Goal: Check status: Check status

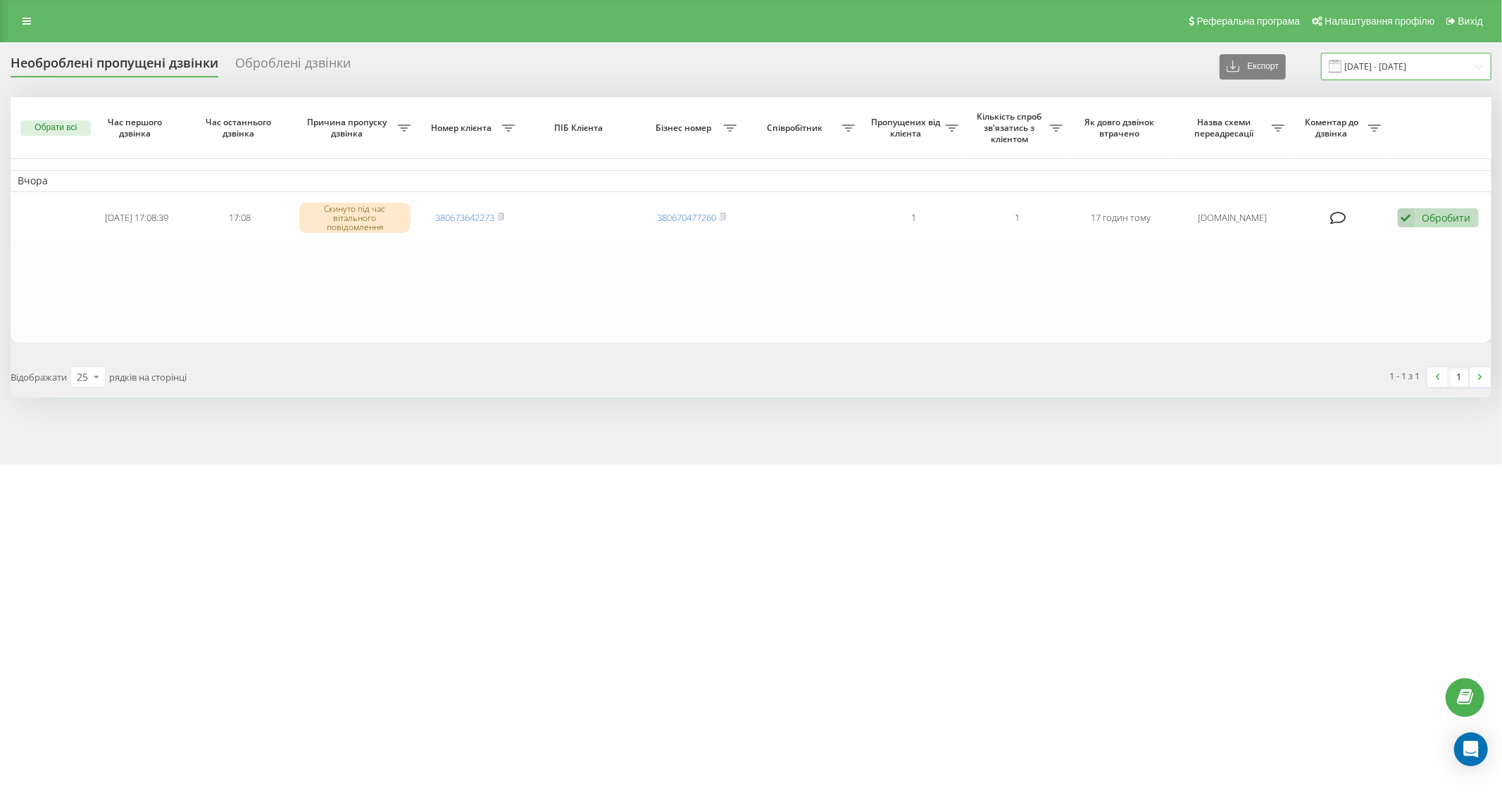
click at [1404, 65] on input "[DATE] - [DATE]" at bounding box center [1406, 66] width 170 height 28
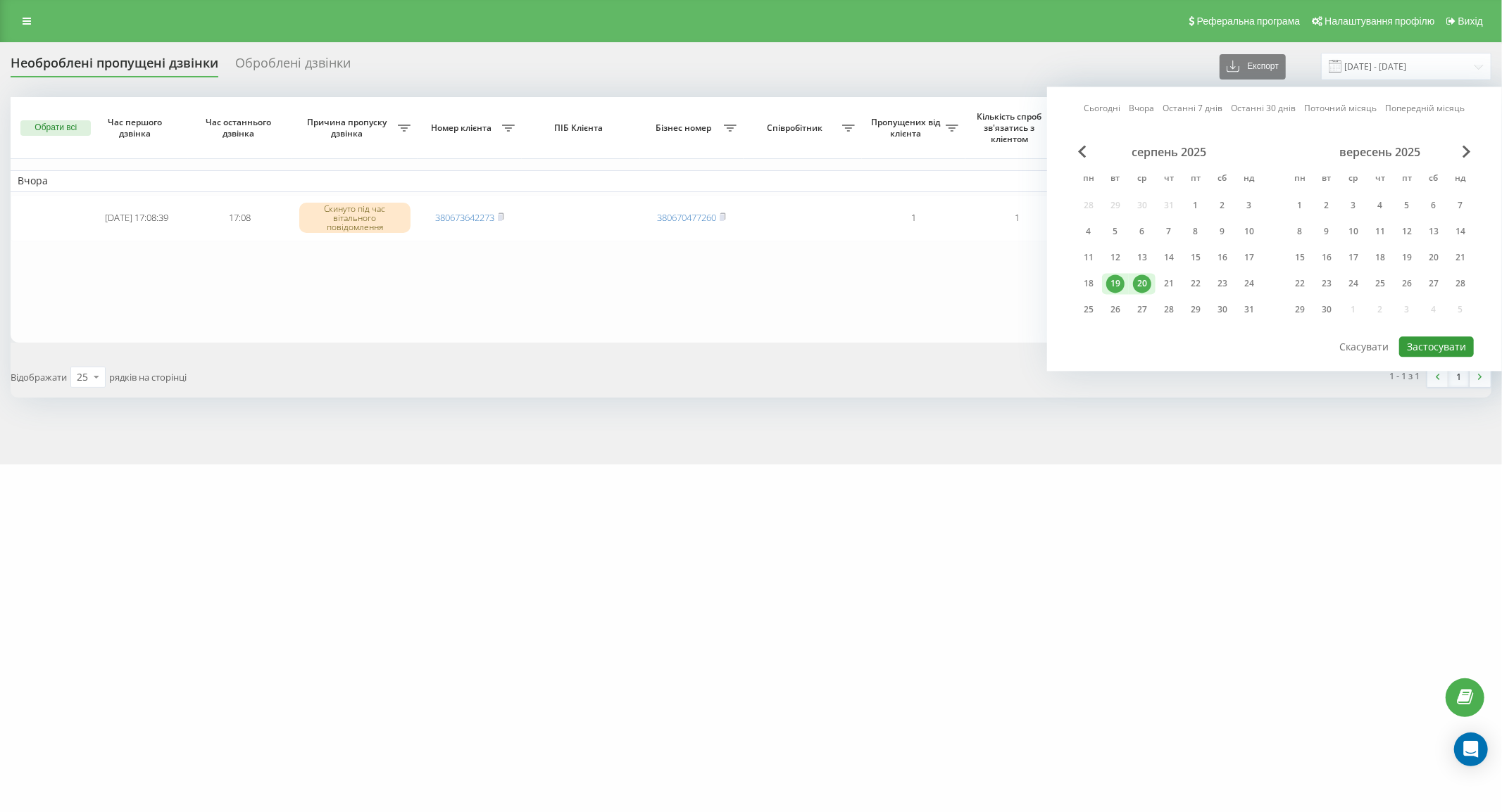
click at [1424, 338] on button "Застосувати" at bounding box center [1437, 347] width 75 height 21
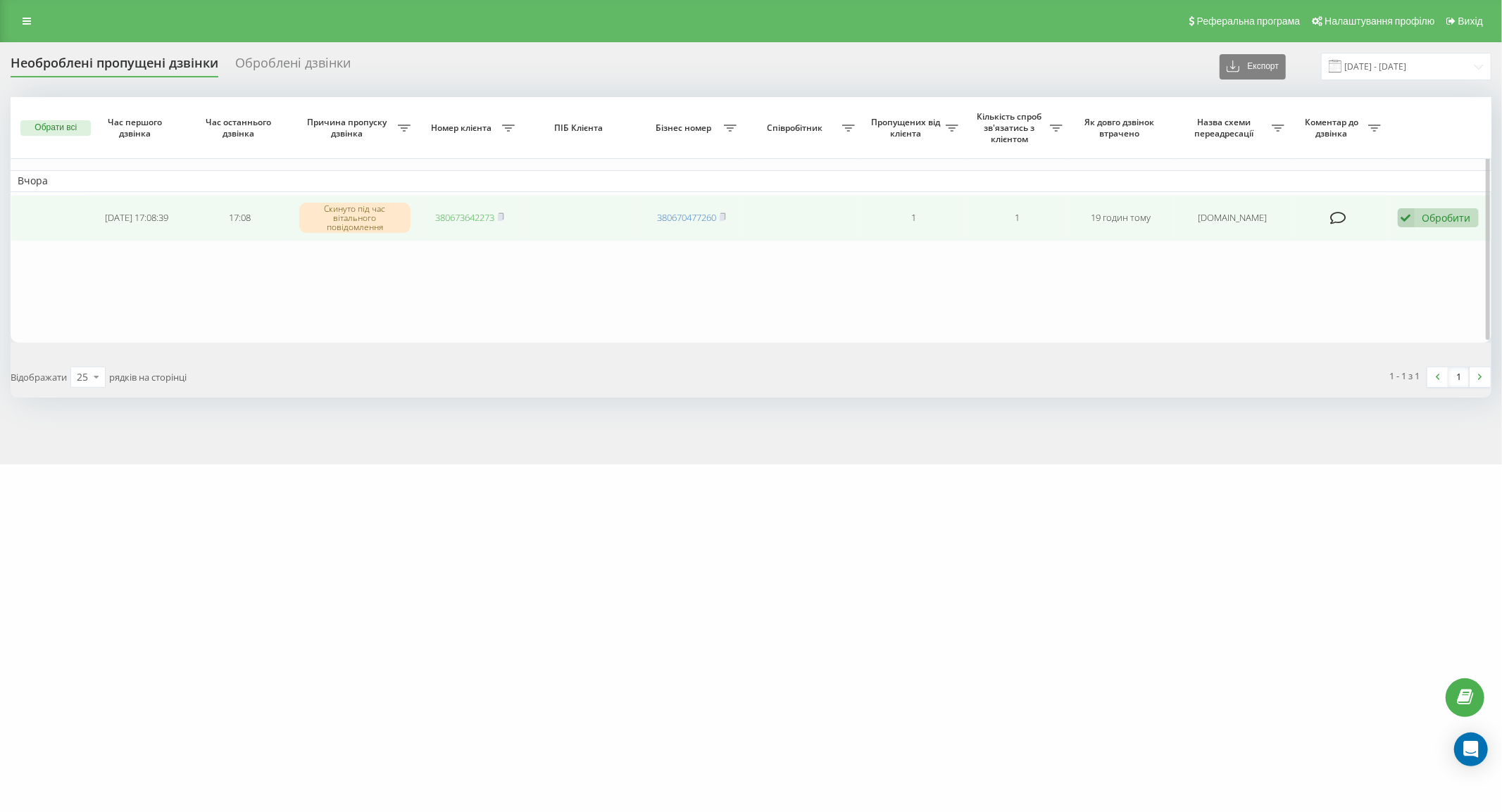
click at [448, 215] on link "380673642273" at bounding box center [464, 217] width 59 height 13
click at [1458, 214] on div "Обробити" at bounding box center [1446, 218] width 48 height 14
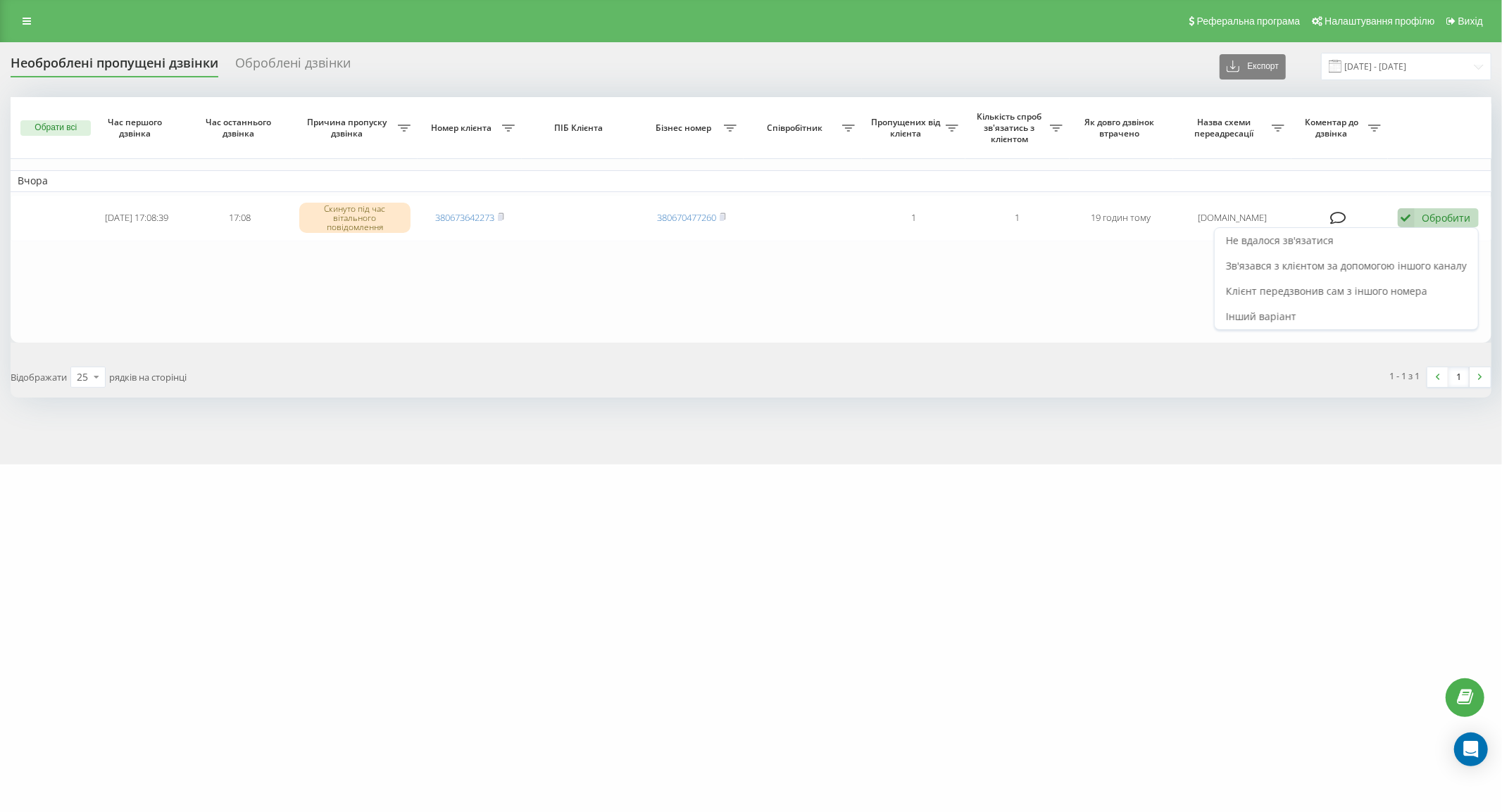
click at [1292, 238] on span "Не вдалося зв'язатися" at bounding box center [1279, 241] width 108 height 14
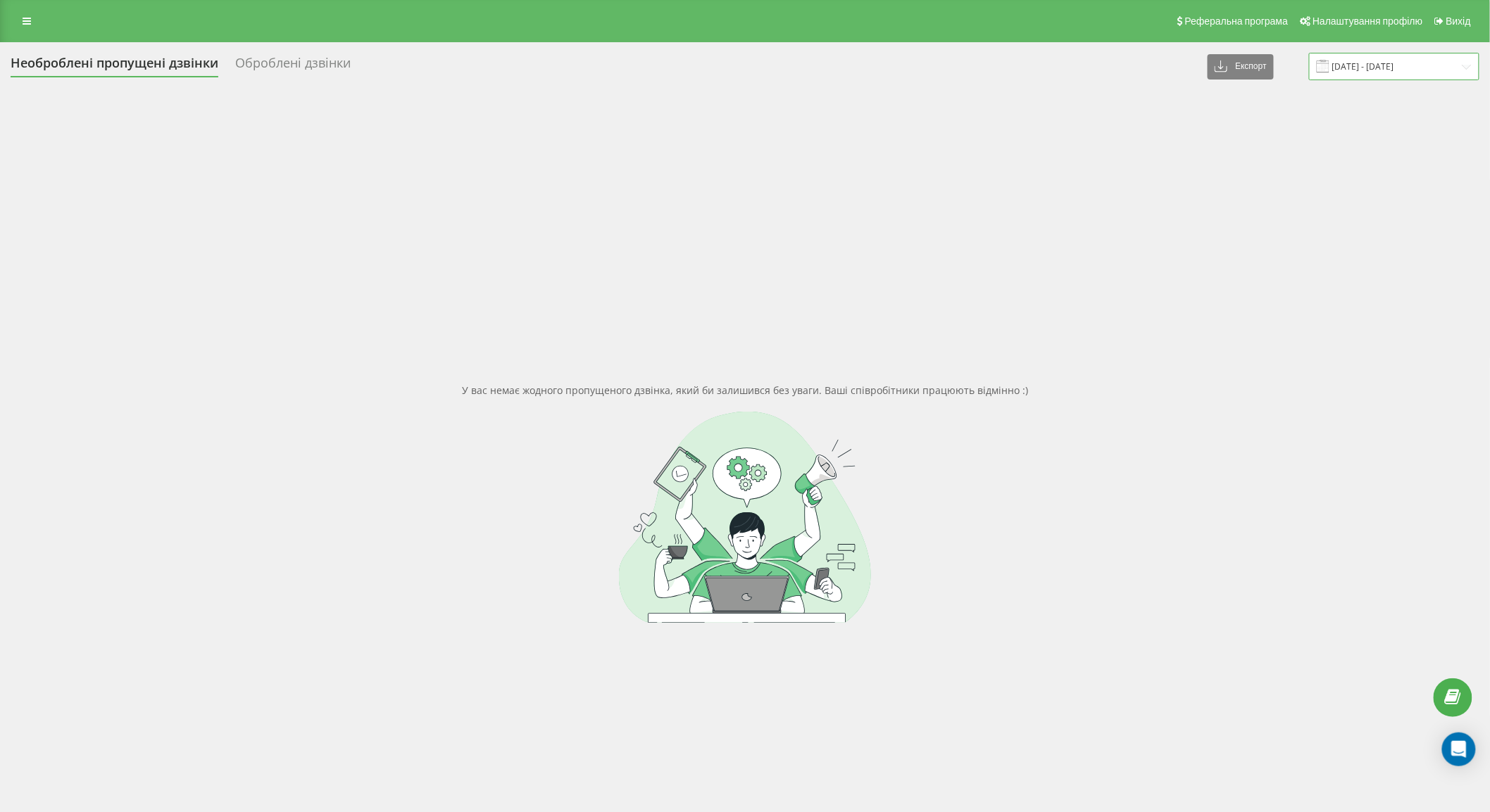
click at [1431, 62] on input "[DATE] - [DATE]" at bounding box center [1393, 66] width 170 height 28
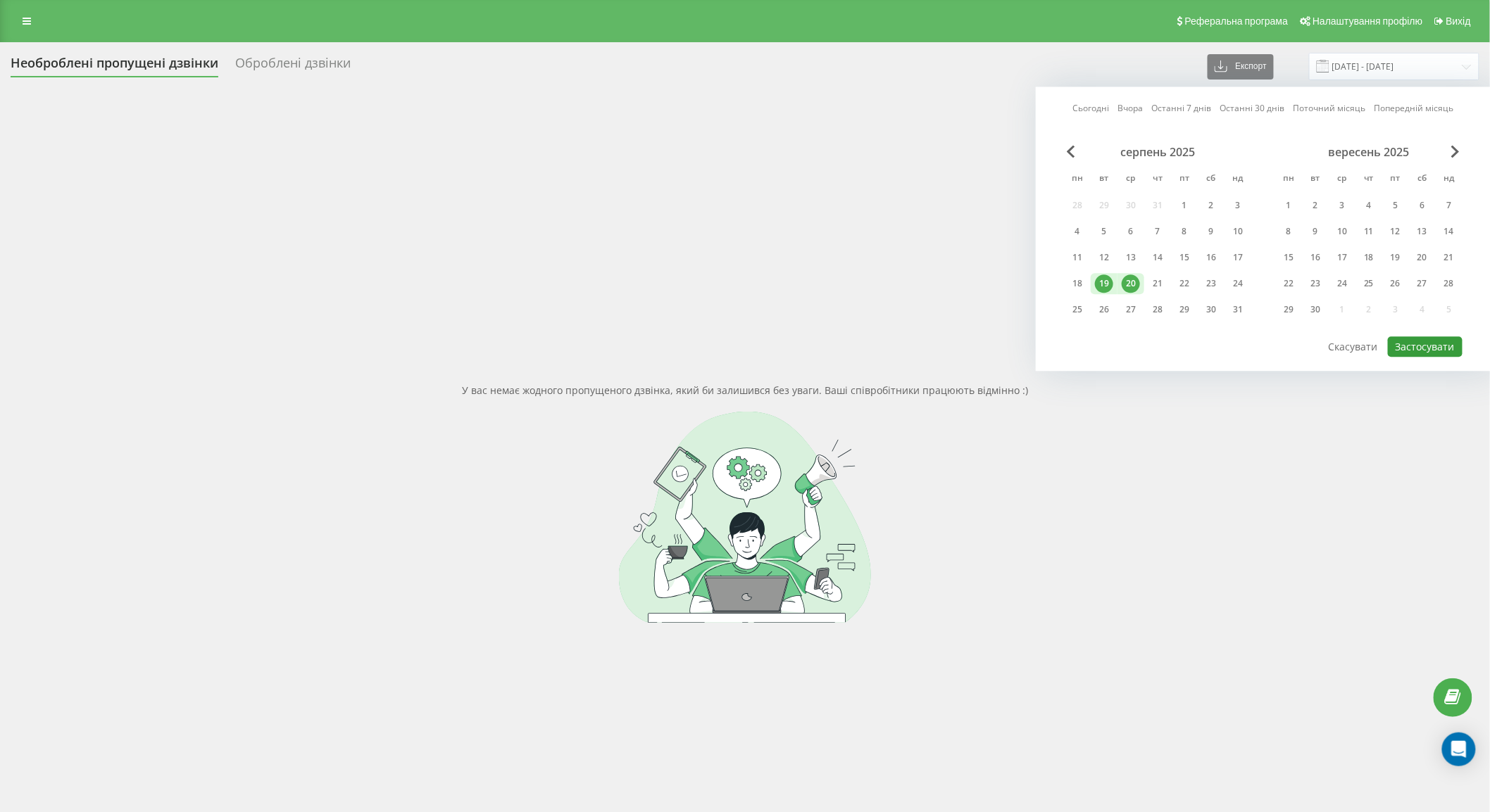
click at [1437, 337] on button "Застосувати" at bounding box center [1425, 347] width 75 height 21
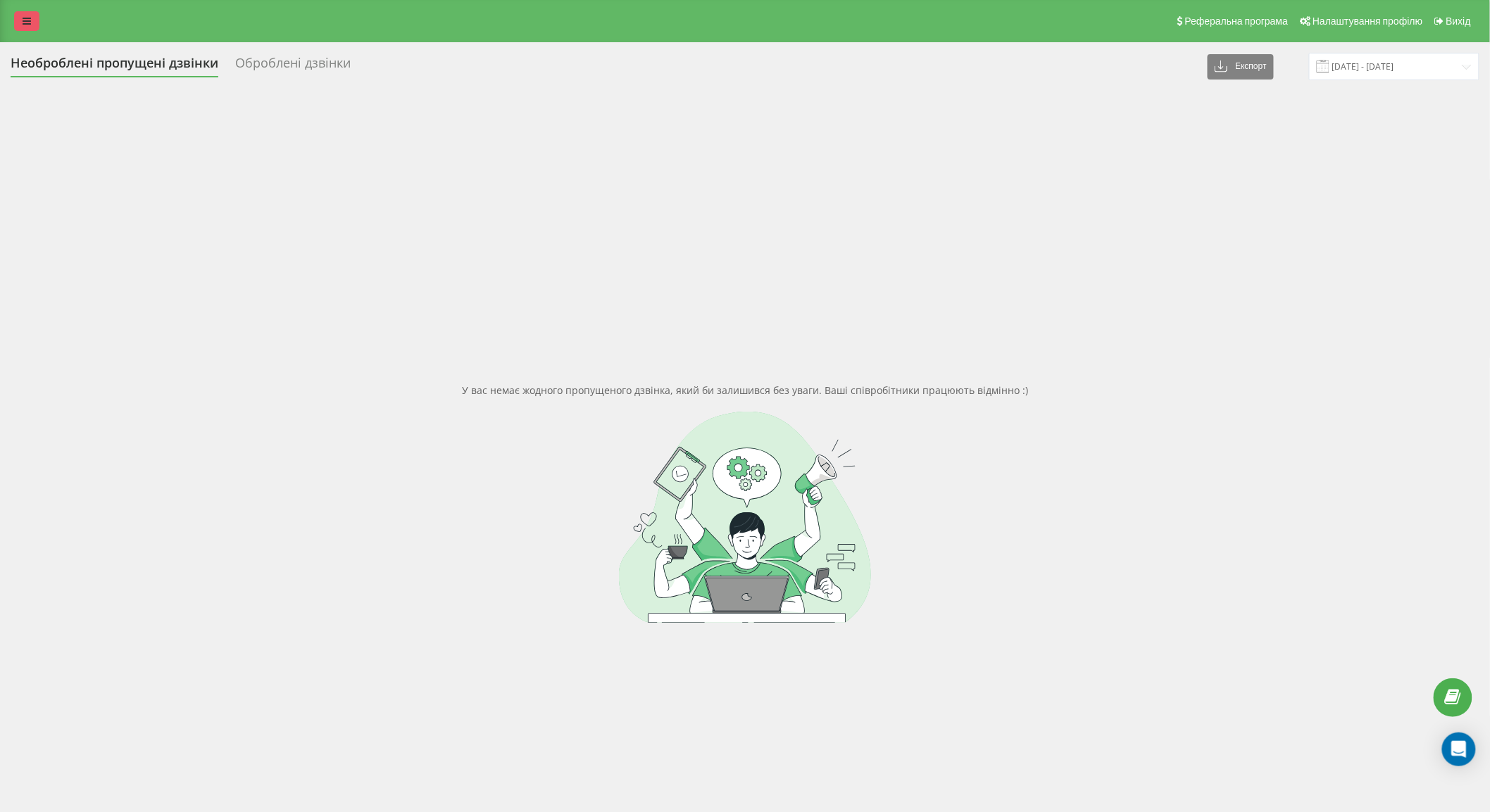
click at [33, 14] on link at bounding box center [27, 21] width 26 height 20
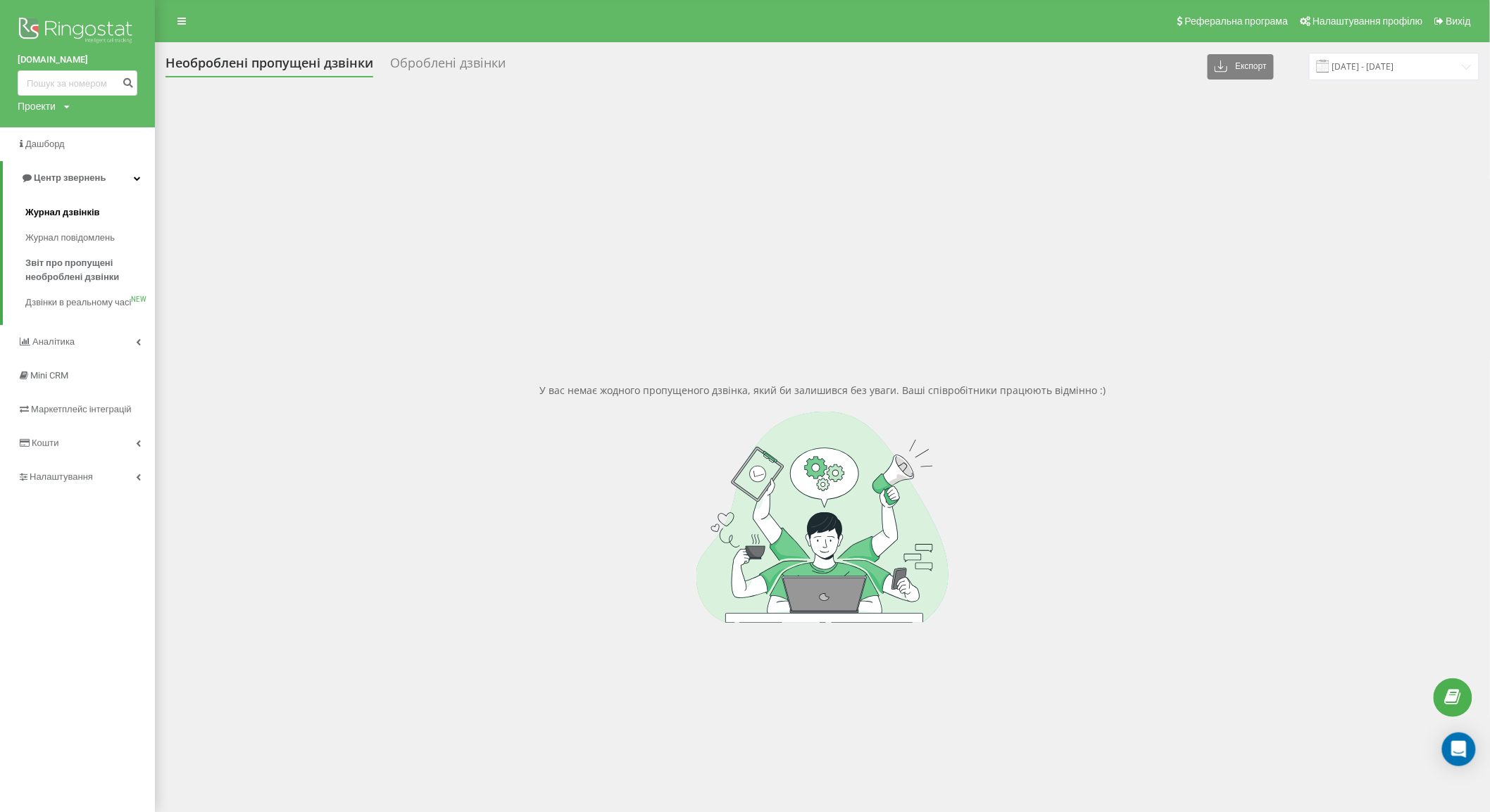
click at [86, 211] on span "Журнал дзвінків" at bounding box center [63, 212] width 75 height 14
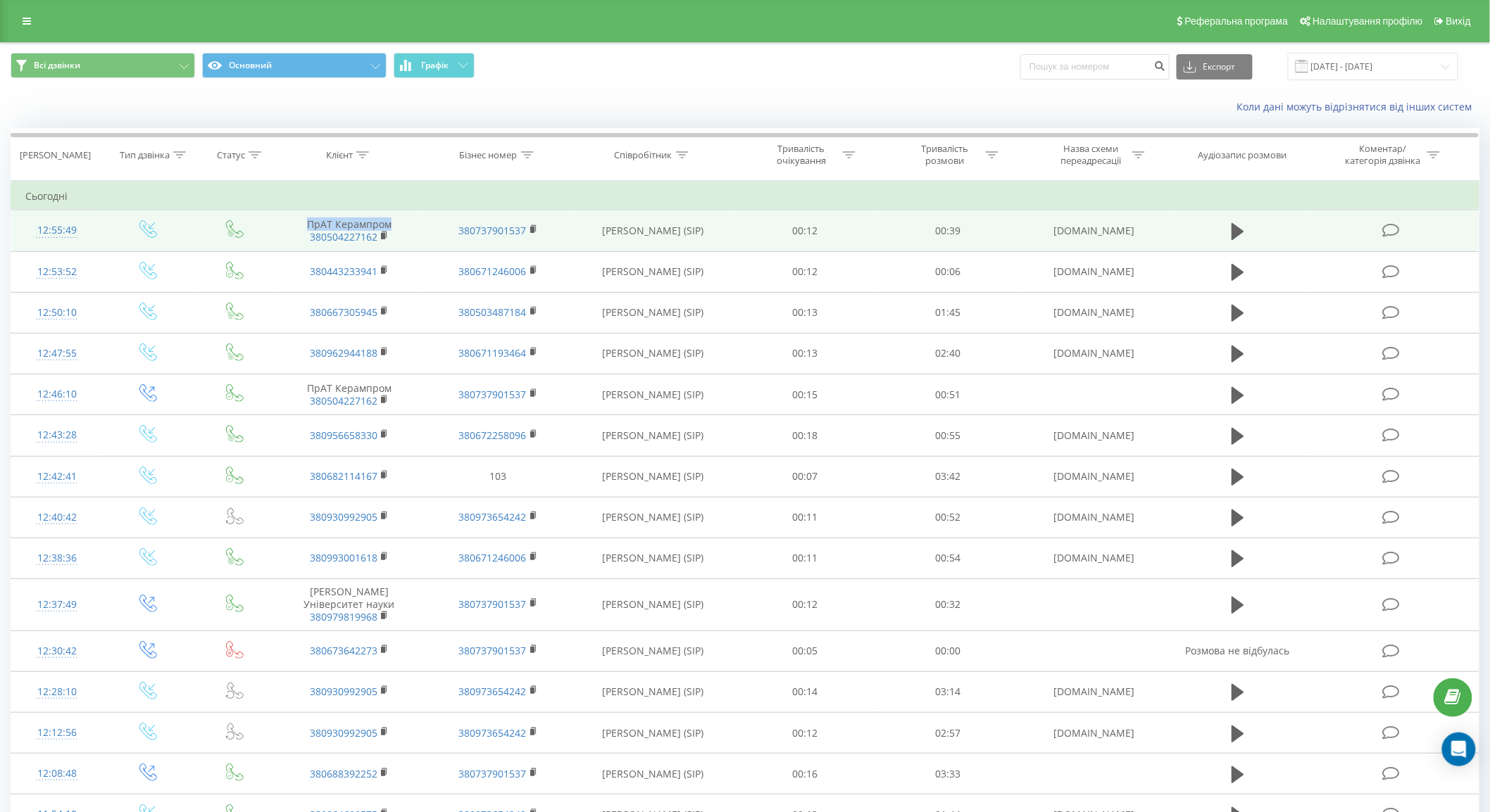
drag, startPoint x: 282, startPoint y: 219, endPoint x: 390, endPoint y: 216, distance: 108.0
click at [390, 216] on td "ПрАТ Керампром 380504227162" at bounding box center [349, 230] width 149 height 41
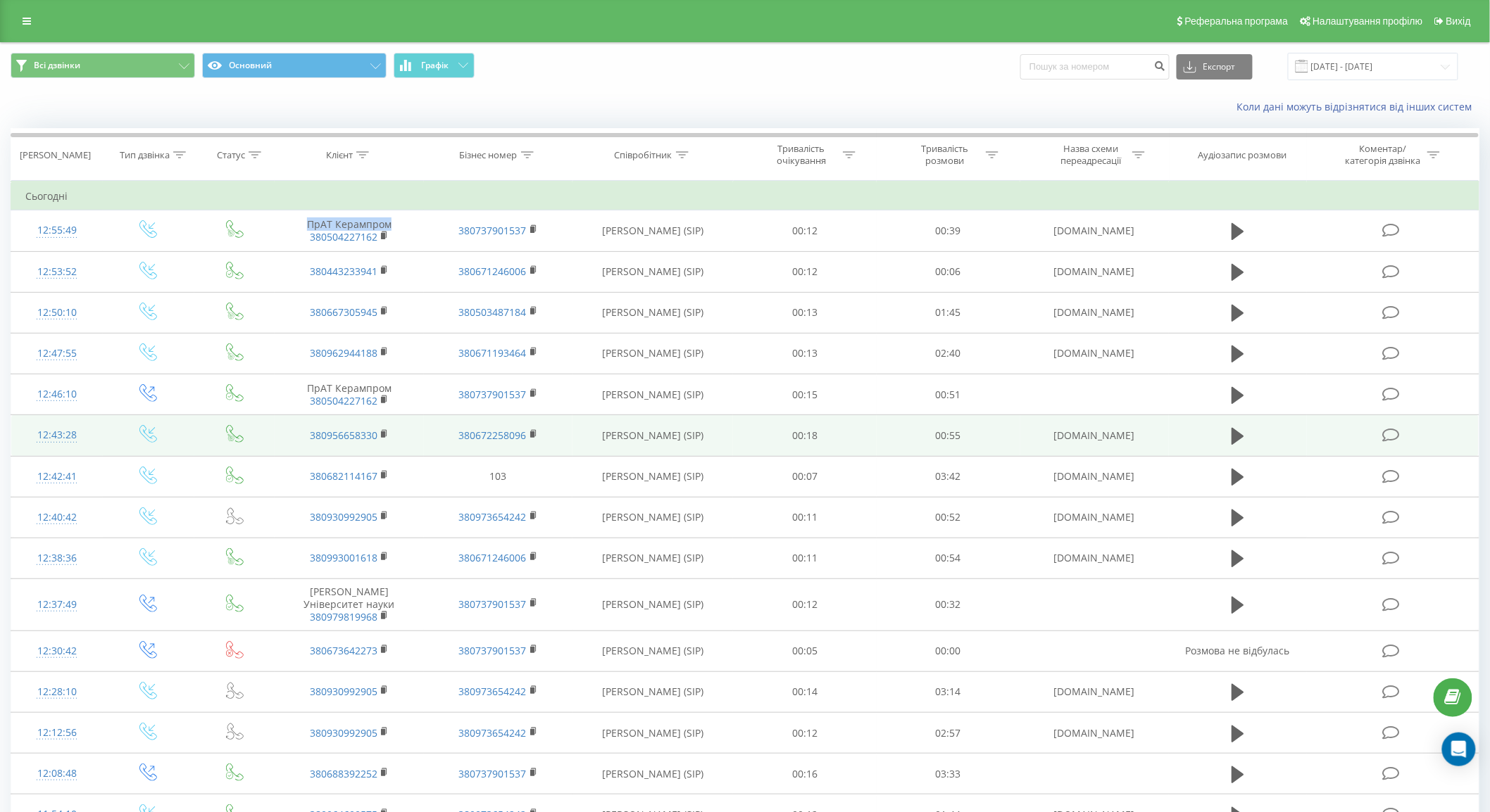
copy td "ПрАТ Керампром"
